Goal: Information Seeking & Learning: Check status

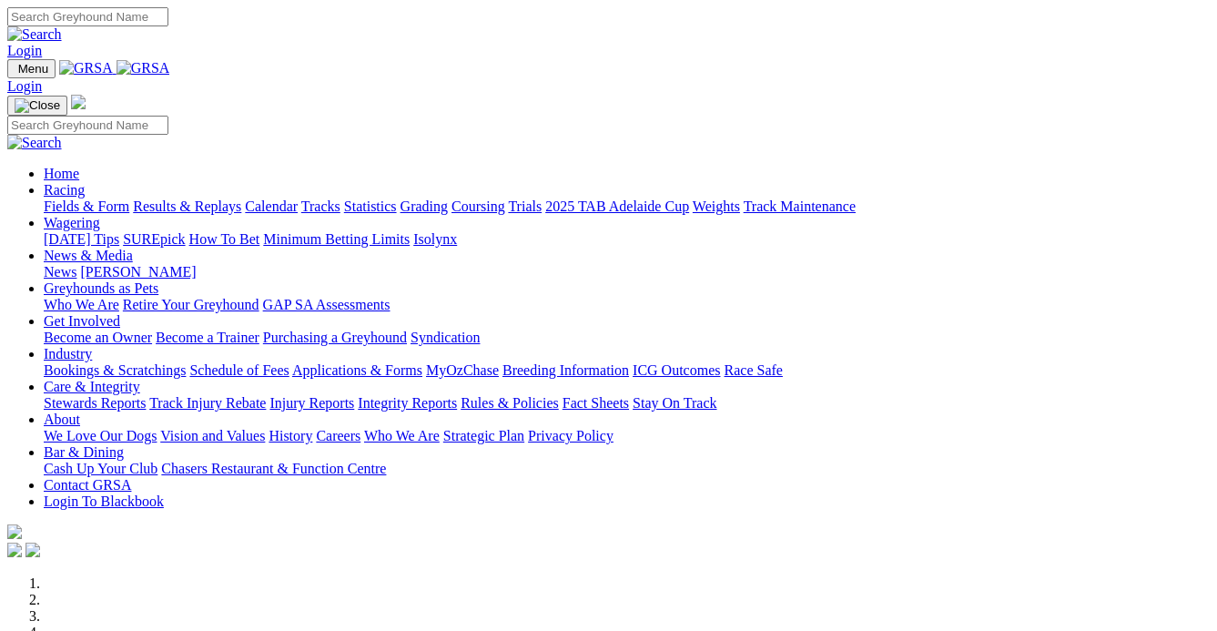
drag, startPoint x: 0, startPoint y: 0, endPoint x: 236, endPoint y: 128, distance: 268.5
click at [236, 198] on link "Results & Replays" at bounding box center [187, 205] width 108 height 15
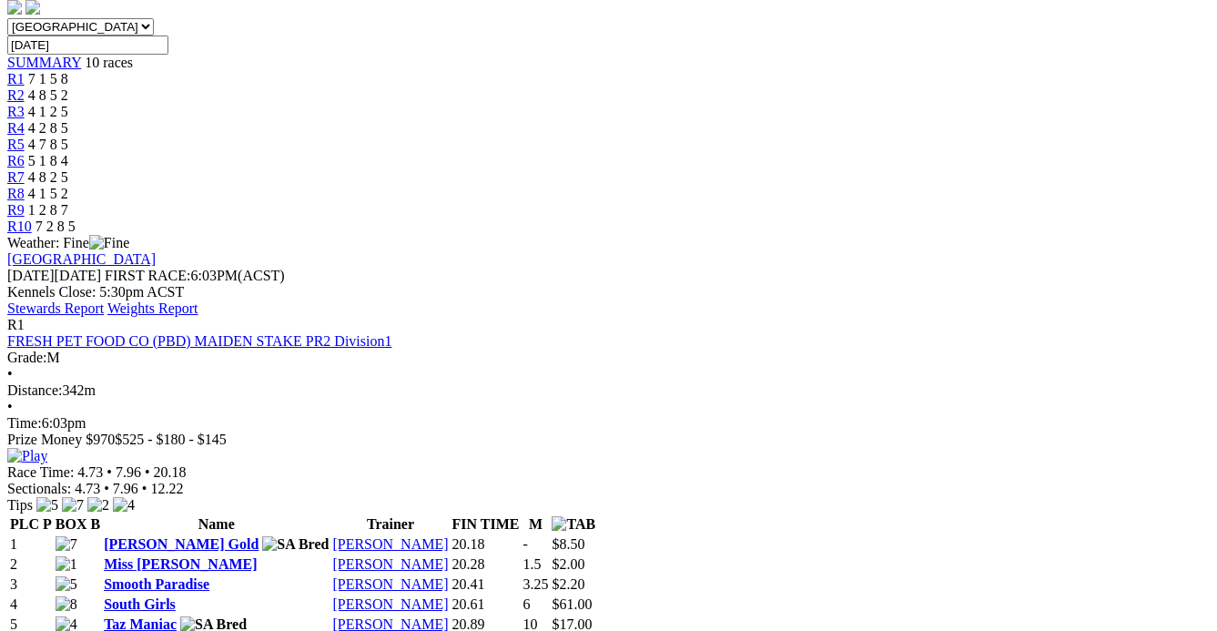
scroll to position [496, 0]
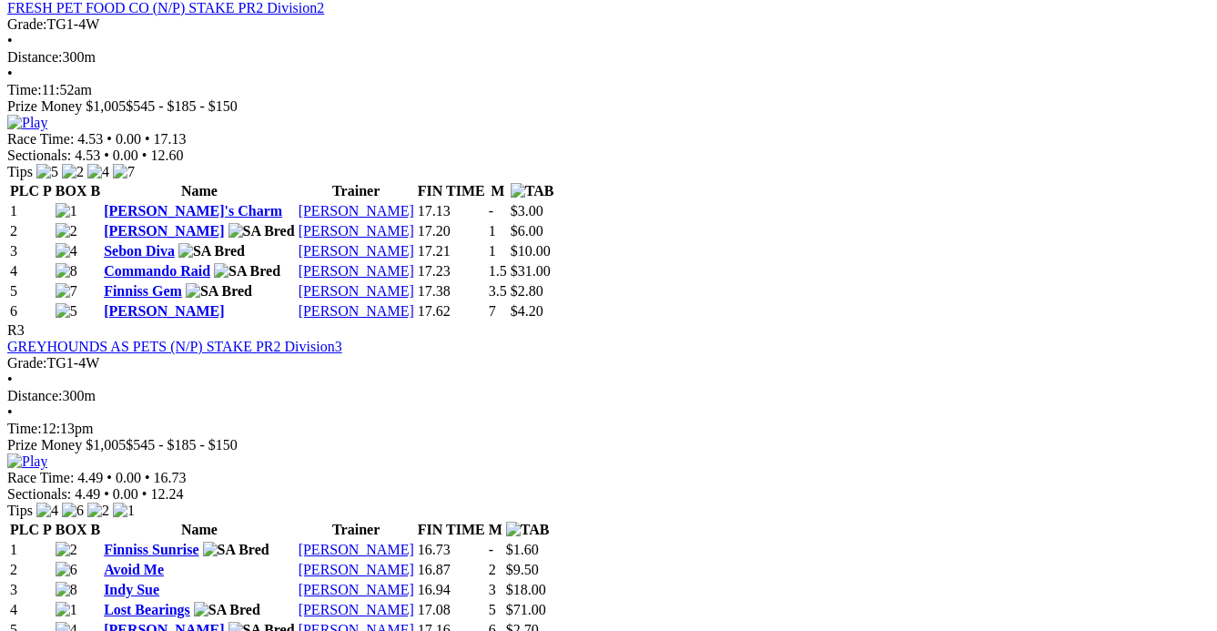
scroll to position [1241, 0]
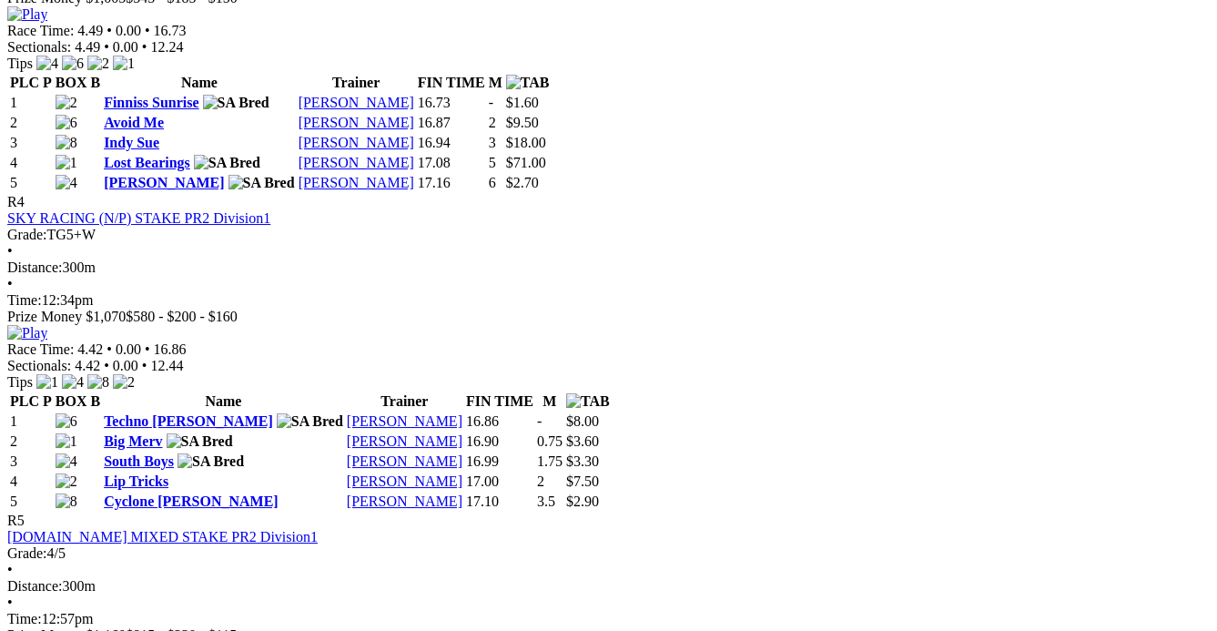
scroll to position [1655, 0]
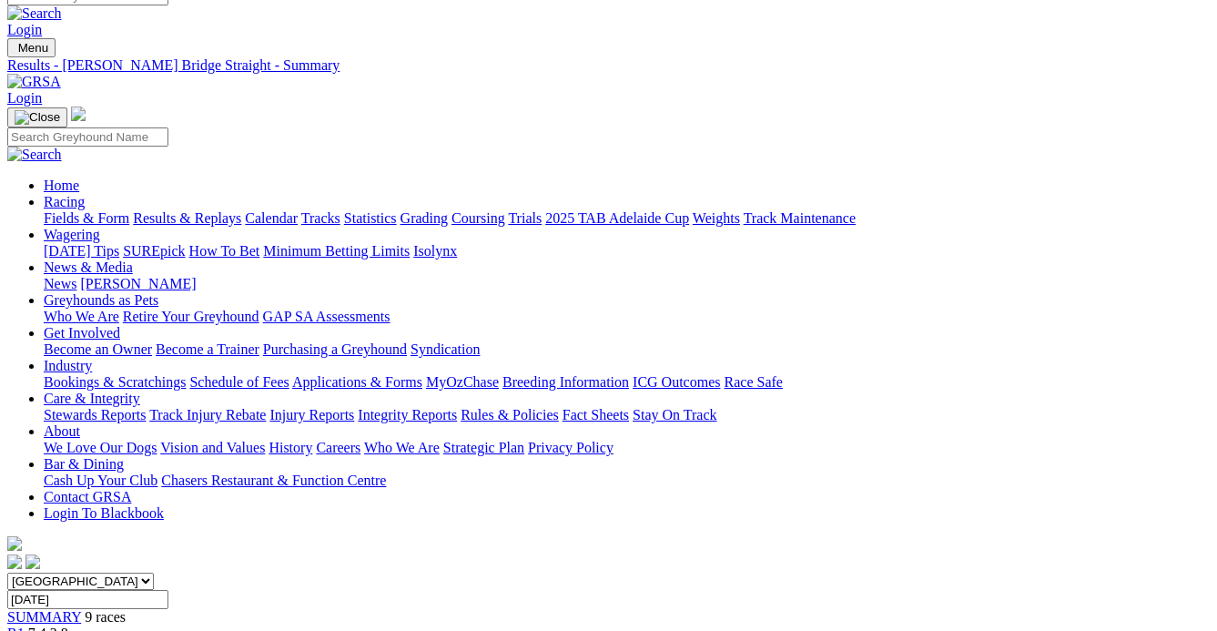
scroll to position [0, 0]
